Goal: Task Accomplishment & Management: Manage account settings

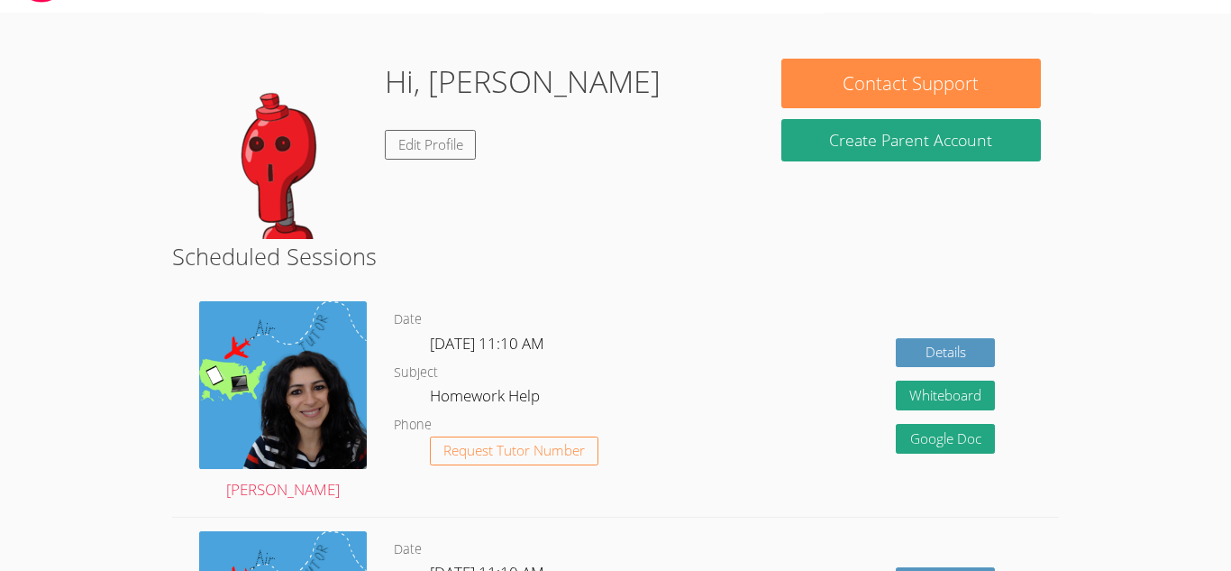
scroll to position [66, 0]
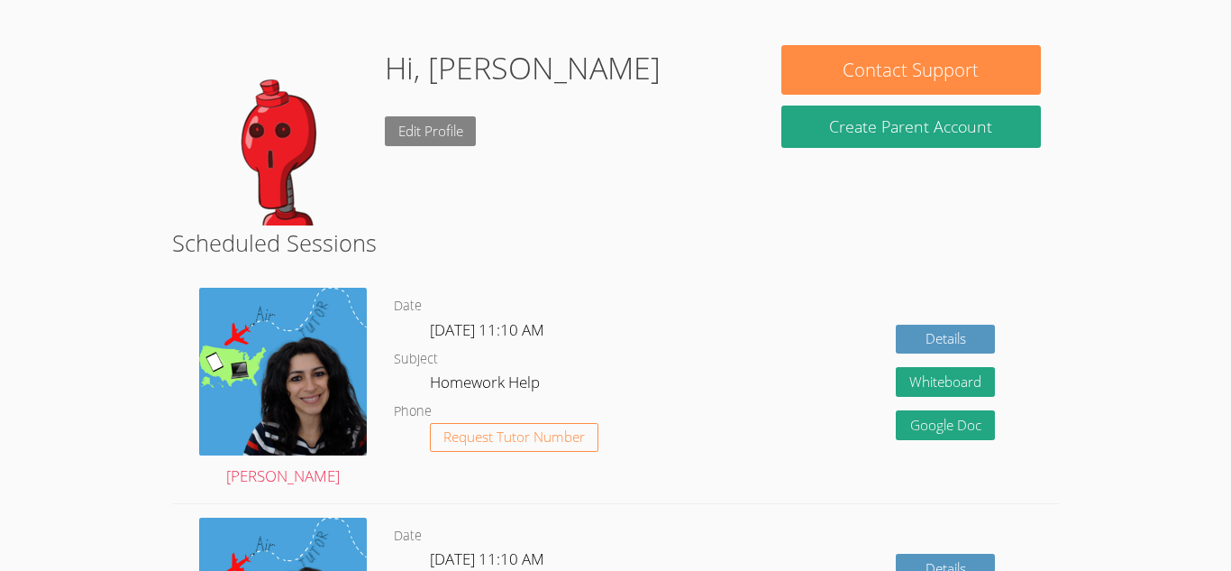
click at [449, 135] on link "Edit Profile" at bounding box center [431, 131] width 92 height 30
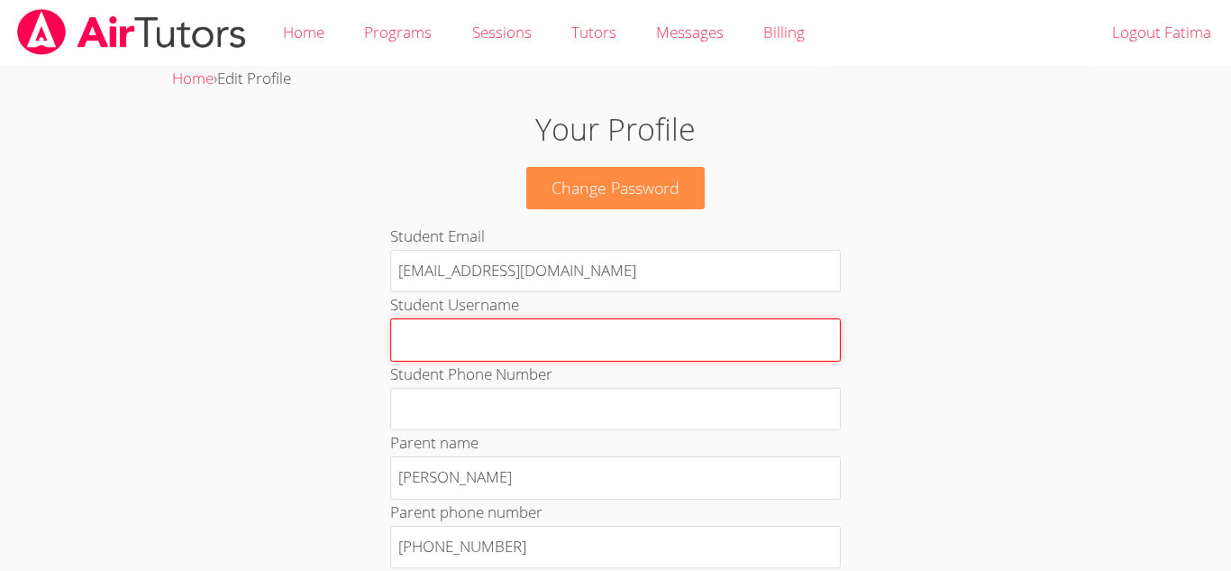
click at [528, 335] on input "Student Username" at bounding box center [615, 339] width 451 height 43
type input "Fatima <3"
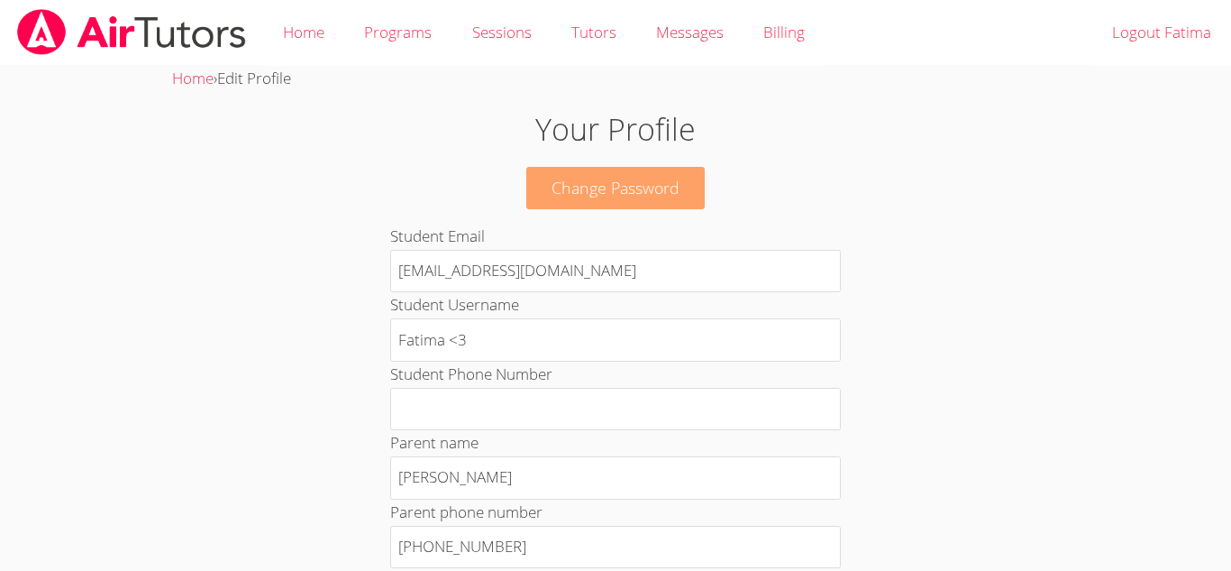
click at [684, 194] on link "Change Password" at bounding box center [615, 188] width 178 height 42
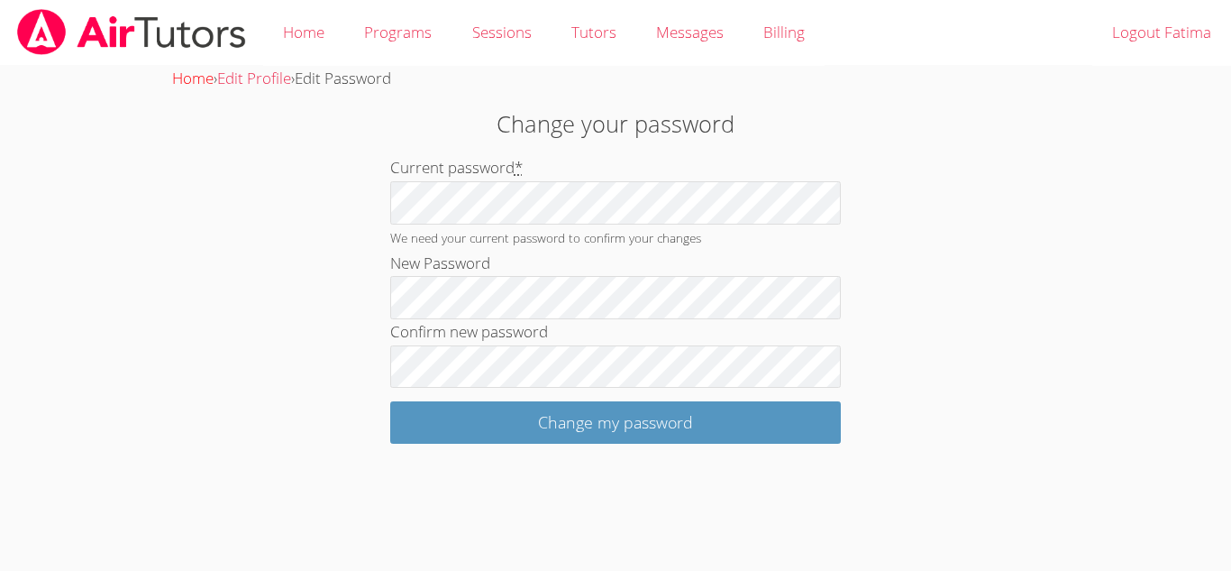
click at [194, 87] on link "Home" at bounding box center [192, 78] width 41 height 21
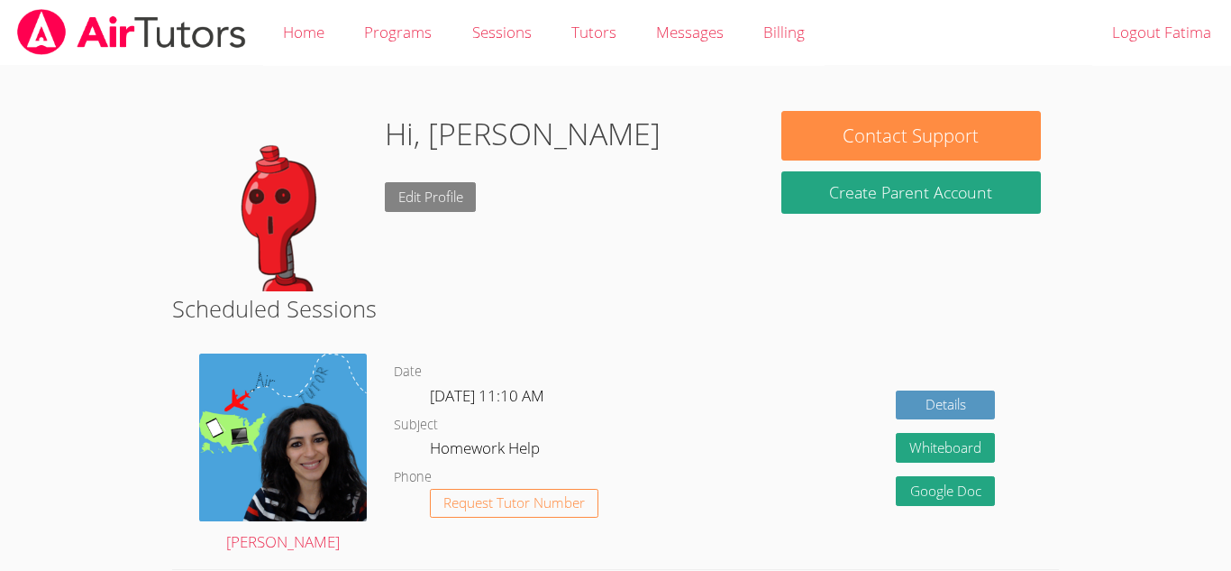
click at [463, 191] on link "Edit Profile" at bounding box center [431, 197] width 92 height 30
